Goal: Information Seeking & Learning: Check status

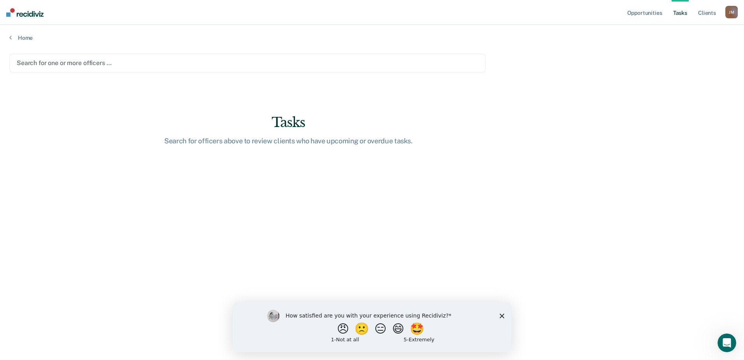
click at [98, 63] on div at bounding box center [248, 62] width 462 height 9
click at [104, 39] on link "Home" at bounding box center [372, 37] width 726 height 7
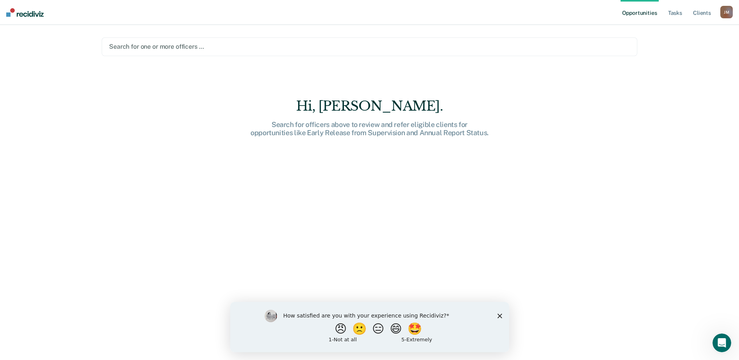
click at [127, 43] on div at bounding box center [369, 46] width 521 height 9
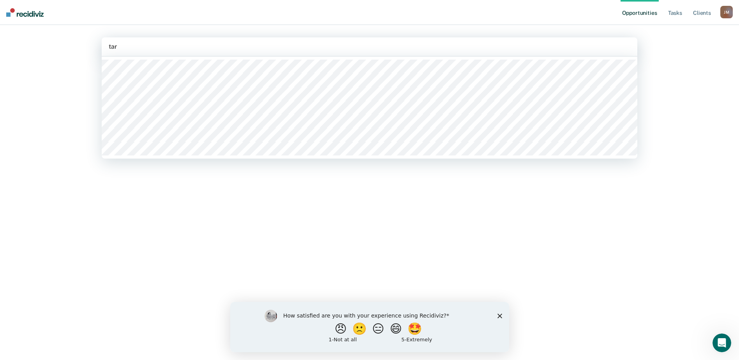
type input "[PERSON_NAME]"
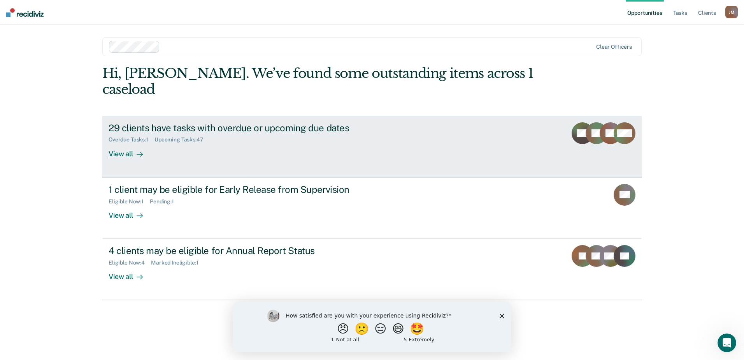
click at [135, 149] on div at bounding box center [138, 153] width 9 height 9
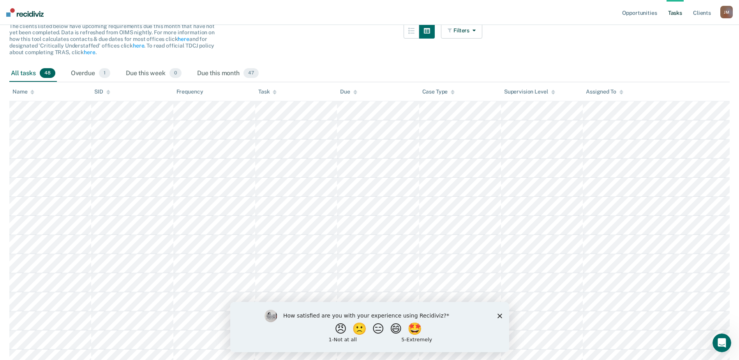
scroll to position [30, 0]
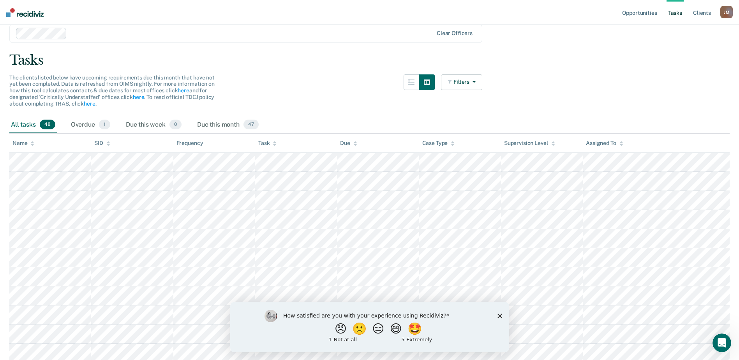
click at [499, 315] on polygon "Close survey" at bounding box center [499, 315] width 5 height 5
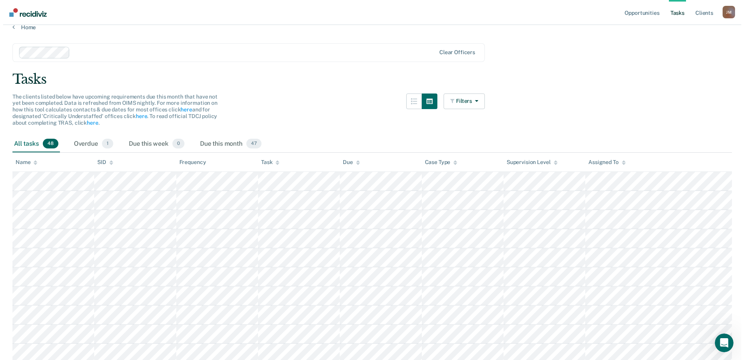
scroll to position [0, 0]
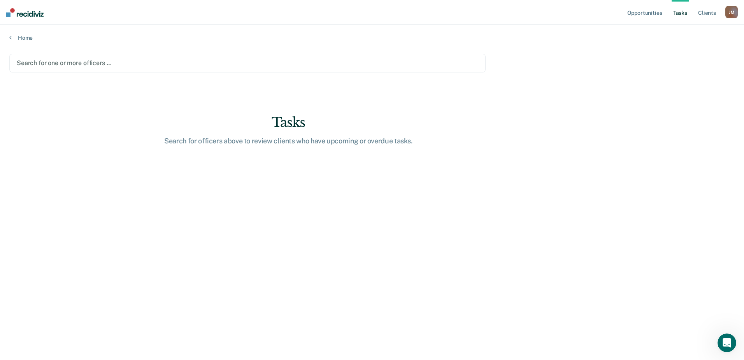
click at [59, 63] on div at bounding box center [248, 62] width 462 height 9
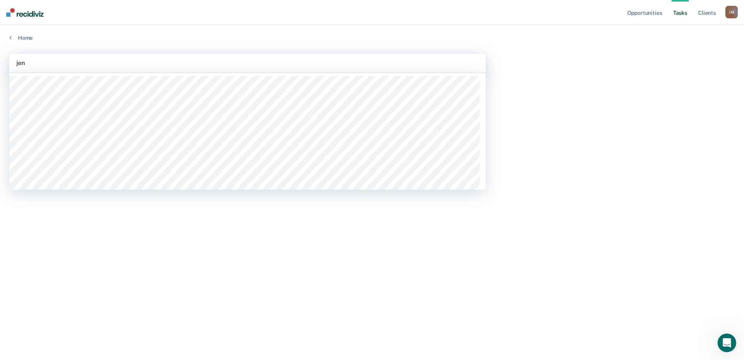
type input "jenn"
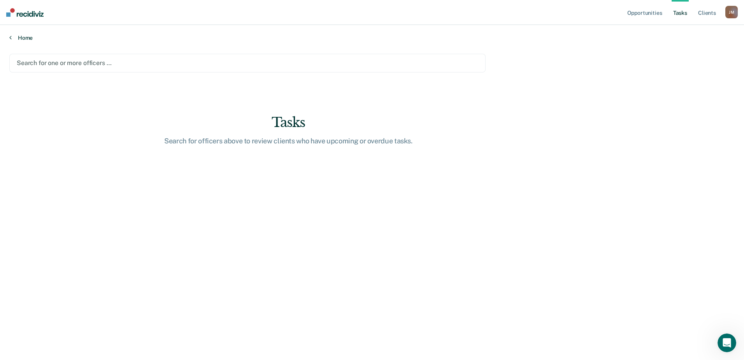
click at [24, 36] on link "Home" at bounding box center [372, 37] width 726 height 7
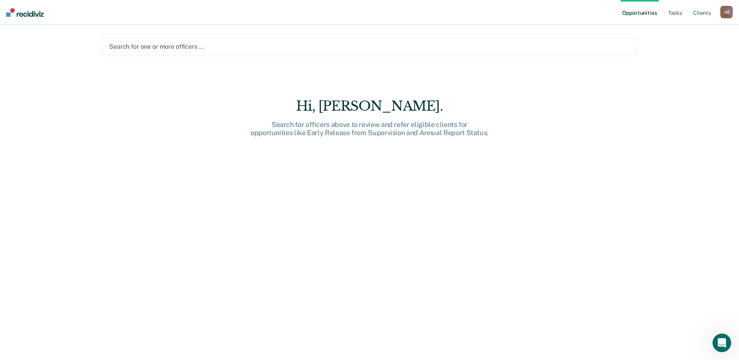
click at [215, 46] on div at bounding box center [369, 46] width 521 height 9
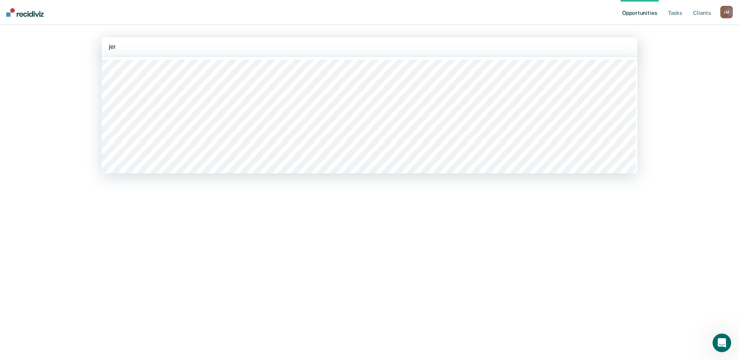
type input "jenn"
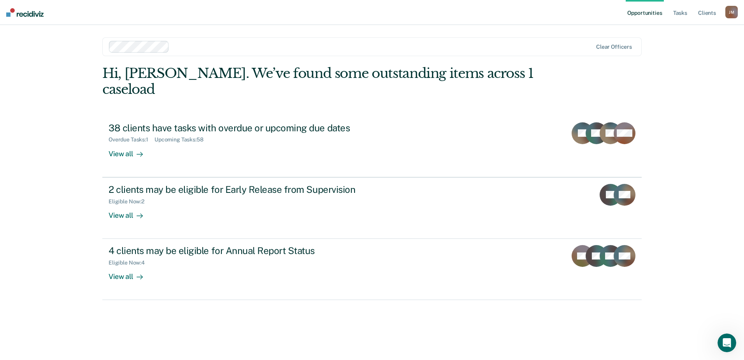
click at [646, 14] on link "Opportunities" at bounding box center [645, 12] width 38 height 25
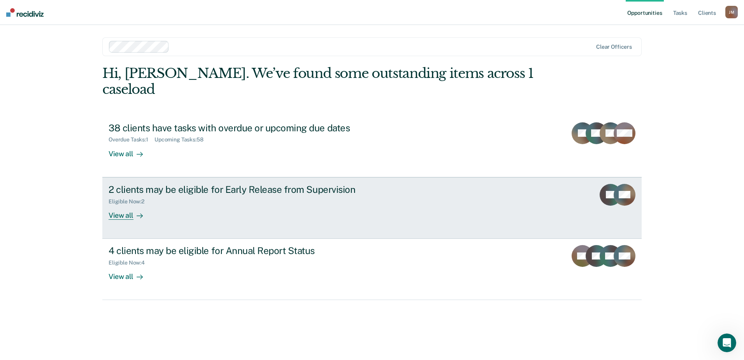
click at [138, 204] on div "View all" at bounding box center [131, 211] width 44 height 15
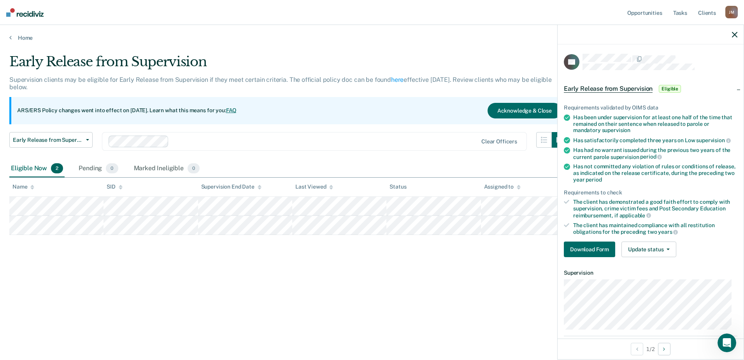
drag, startPoint x: 234, startPoint y: 339, endPoint x: 228, endPoint y: 336, distance: 6.6
drag, startPoint x: 228, startPoint y: 336, endPoint x: 217, endPoint y: 333, distance: 11.1
